Goal: Check status: Check status

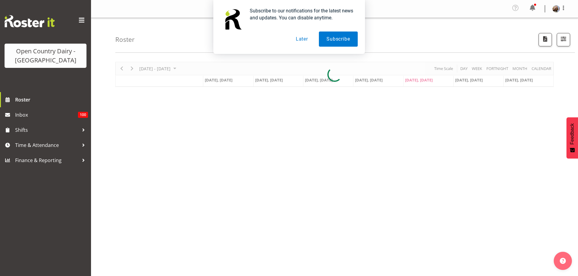
click at [304, 39] on button "Later" at bounding box center [301, 39] width 27 height 15
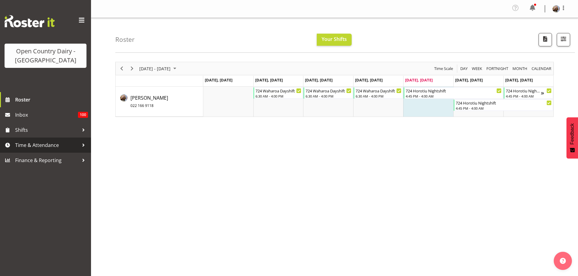
click at [76, 145] on span "Time & Attendance" at bounding box center [47, 145] width 64 height 9
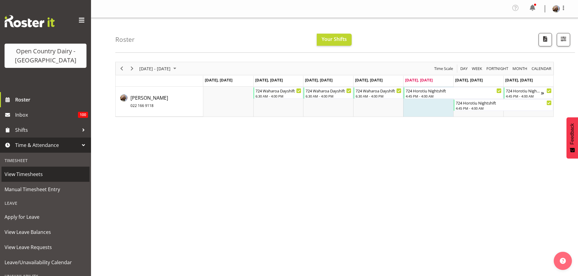
click at [39, 175] on span "View Timesheets" at bounding box center [46, 174] width 82 height 9
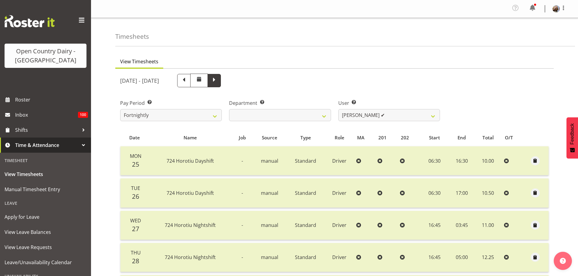
click at [218, 81] on span at bounding box center [214, 80] width 8 height 8
select select
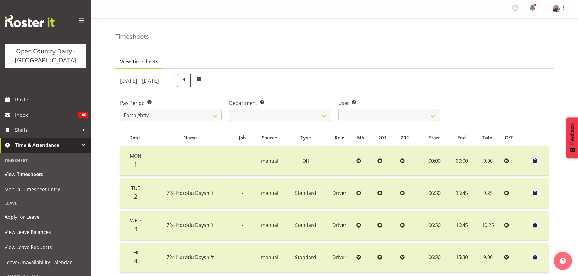
scroll to position [91, 0]
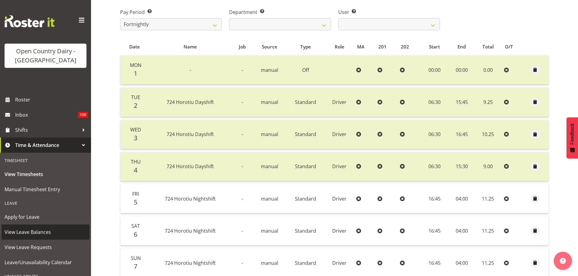
click at [28, 233] on span "View Leave Balances" at bounding box center [46, 232] width 82 height 9
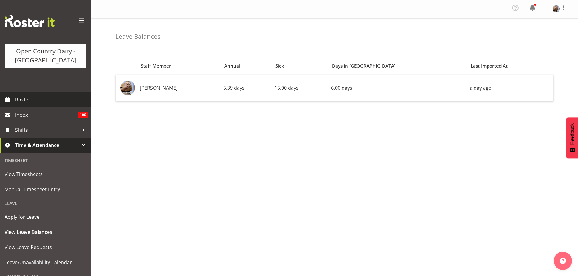
click at [26, 100] on span "Roster" at bounding box center [51, 99] width 73 height 9
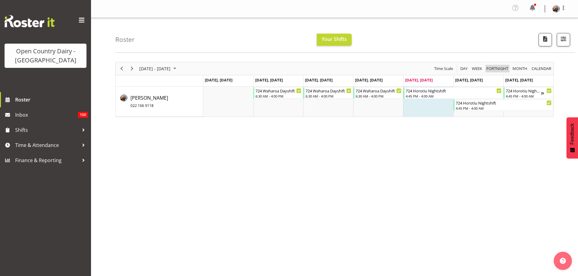
click at [496, 69] on span "Fortnight" at bounding box center [497, 69] width 23 height 8
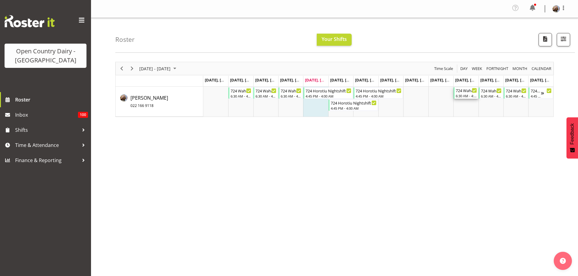
click at [462, 94] on div "6:30 AM - 4:00 PM" at bounding box center [466, 95] width 21 height 5
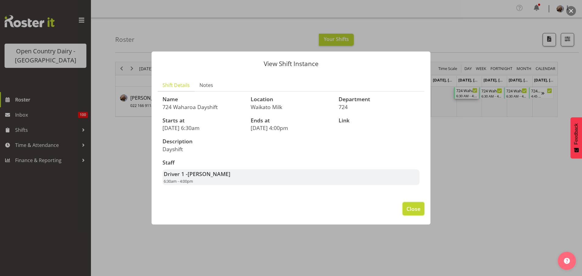
click at [415, 208] on span "Close" at bounding box center [414, 209] width 14 height 8
